Goal: Browse casually

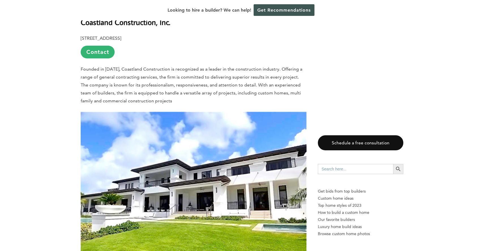
scroll to position [2403, 0]
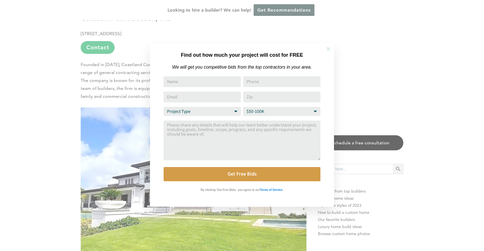
click at [330, 47] on icon at bounding box center [328, 49] width 4 height 4
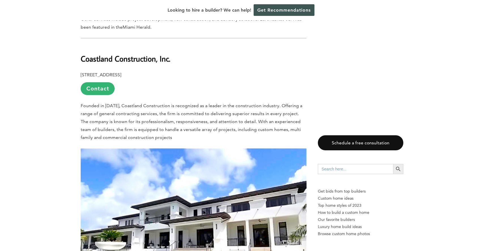
scroll to position [2359, 0]
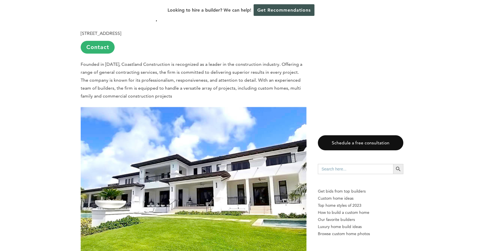
scroll to position [2383, 0]
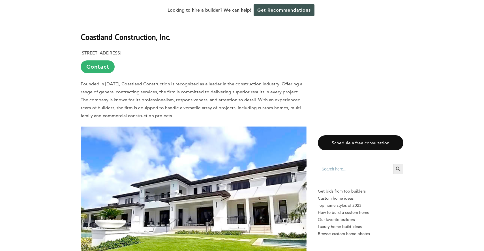
click at [191, 142] on img at bounding box center [194, 207] width 226 height 162
click at [173, 159] on img at bounding box center [194, 207] width 226 height 162
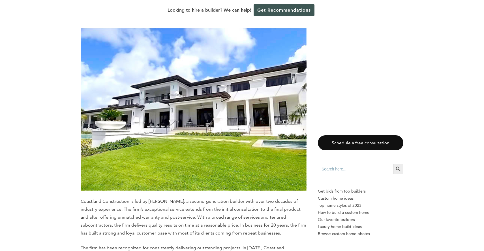
scroll to position [2482, 0]
